Goal: Task Accomplishment & Management: Use online tool/utility

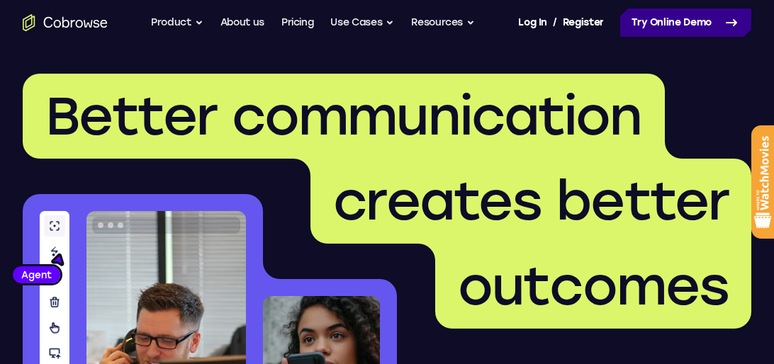
click at [692, 30] on link "Try Online Demo" at bounding box center [685, 23] width 131 height 28
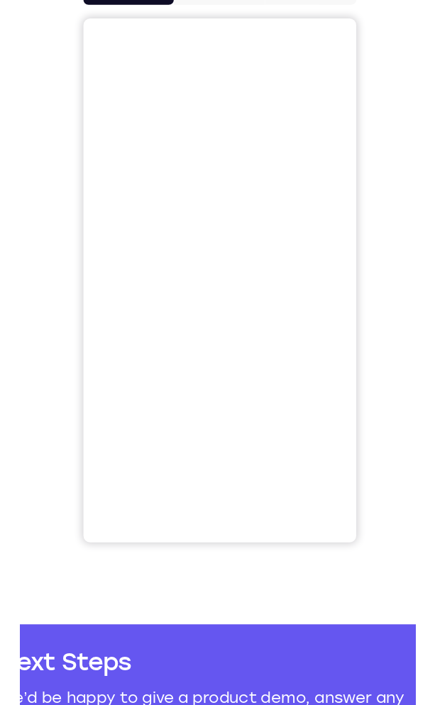
scroll to position [595, 0]
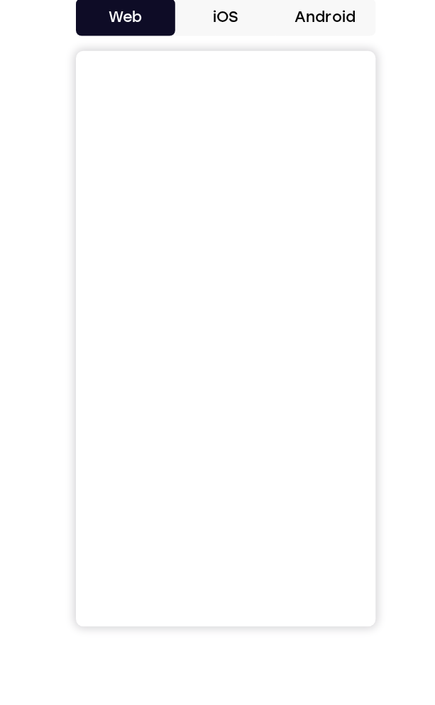
click at [235, 150] on button "iOS" at bounding box center [217, 143] width 76 height 28
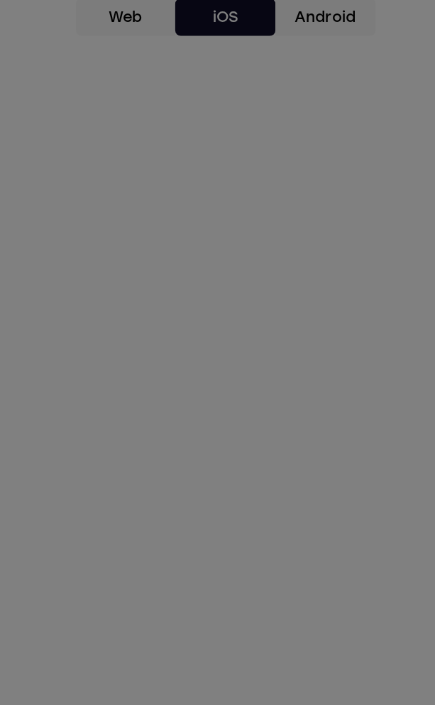
click at [360, 364] on icon at bounding box center [217, 254] width 435 height 902
click at [343, 311] on icon at bounding box center [217, 254] width 435 height 902
click at [310, 153] on icon at bounding box center [217, 254] width 435 height 902
click at [305, 154] on icon at bounding box center [217, 254] width 435 height 902
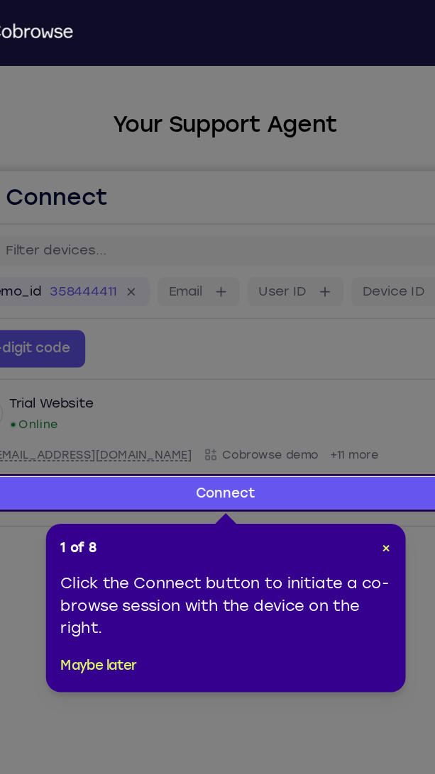
scroll to position [36, 0]
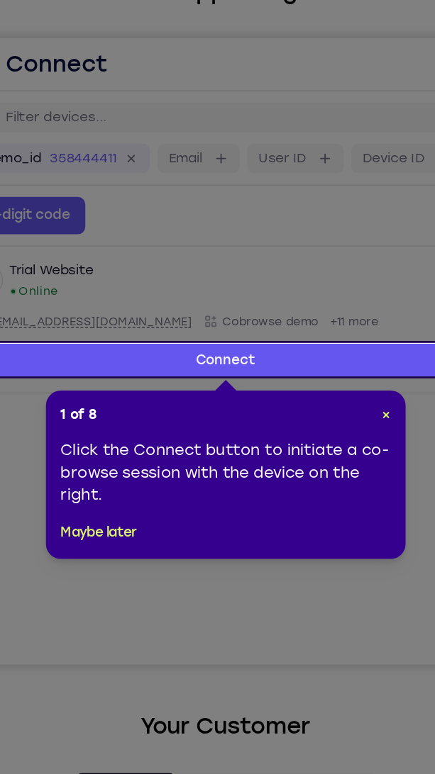
click at [350, 425] on div "1 of 8 × Click the Connect button to initiate a co-browse session with the devi…" at bounding box center [218, 462] width 272 height 128
click at [340, 418] on span "×" at bounding box center [339, 416] width 6 height 12
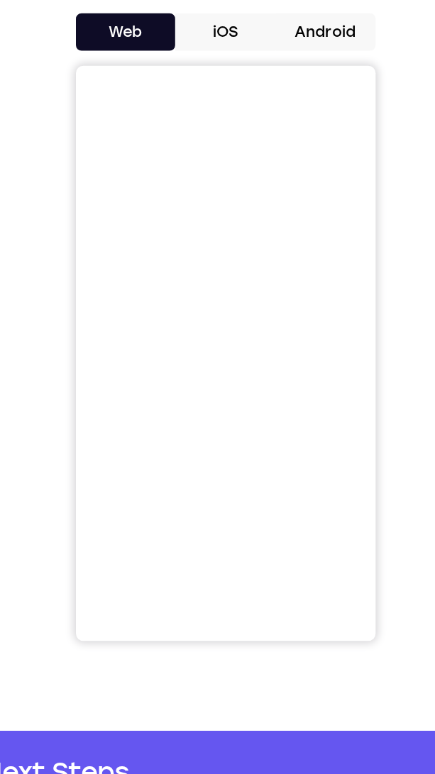
scroll to position [528, 0]
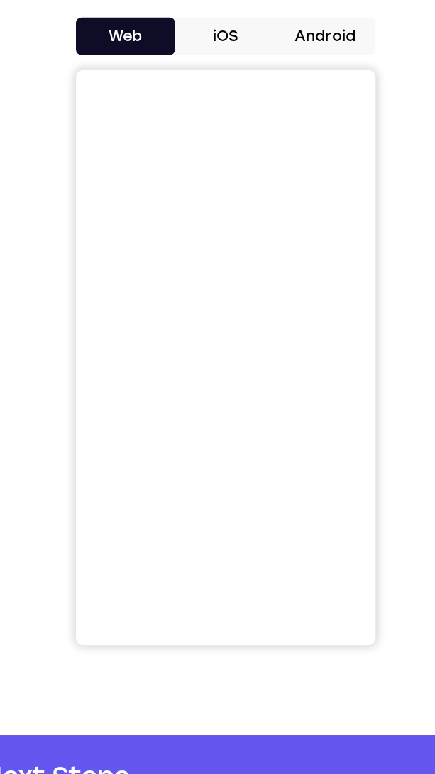
click at [305, 211] on button "Android" at bounding box center [293, 210] width 76 height 28
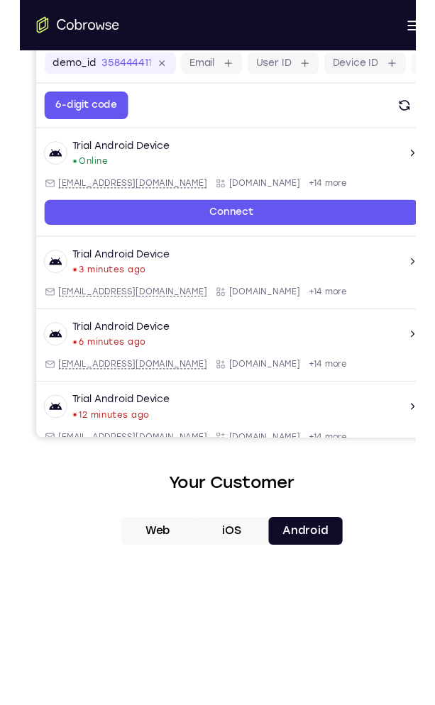
scroll to position [191, 0]
